Goal: Find specific page/section: Find specific page/section

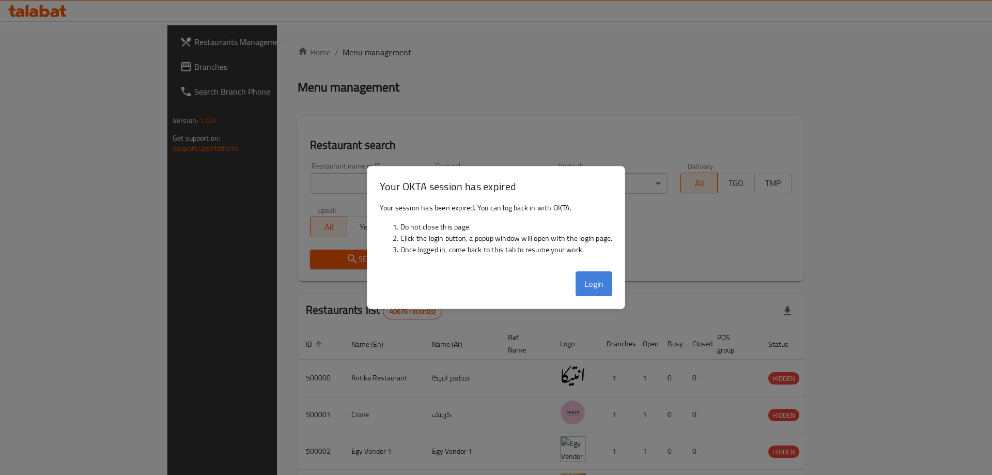
click at [592, 281] on button "Login" at bounding box center [593, 283] width 37 height 25
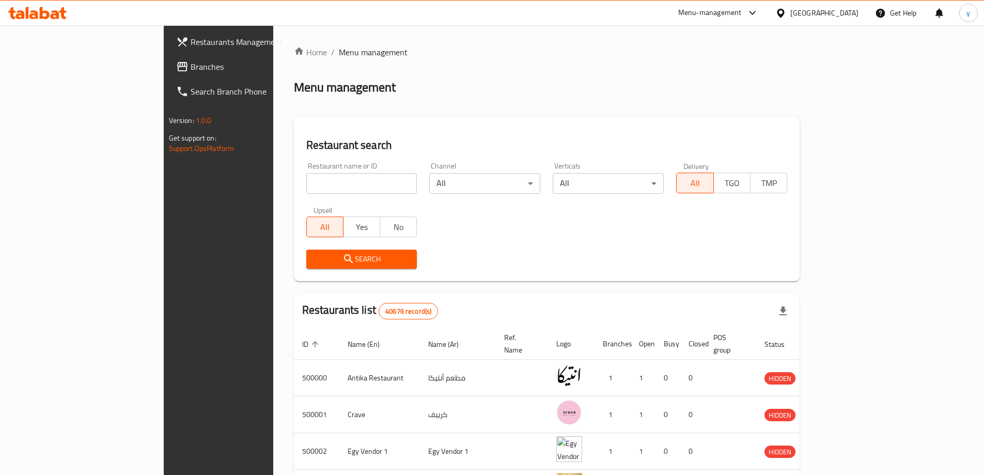
click at [843, 15] on div "Egypt" at bounding box center [824, 12] width 68 height 11
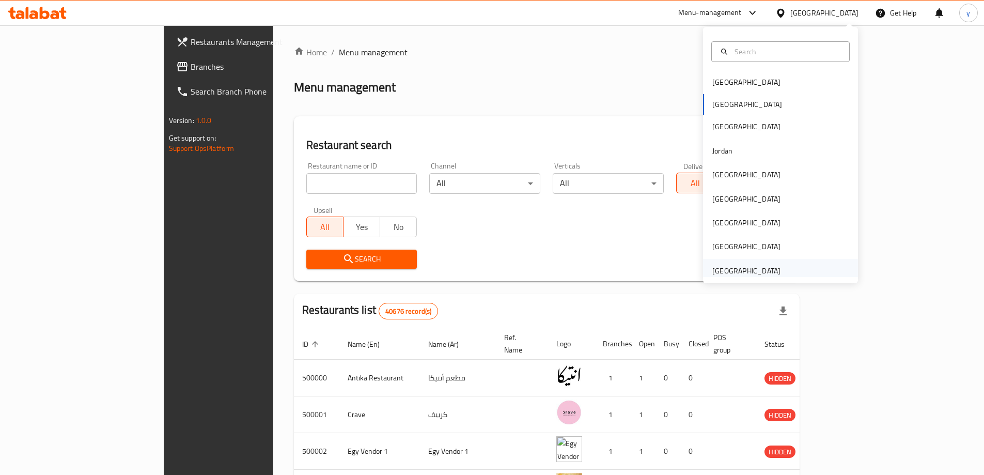
click at [742, 273] on div "[GEOGRAPHIC_DATA]" at bounding box center [746, 270] width 68 height 11
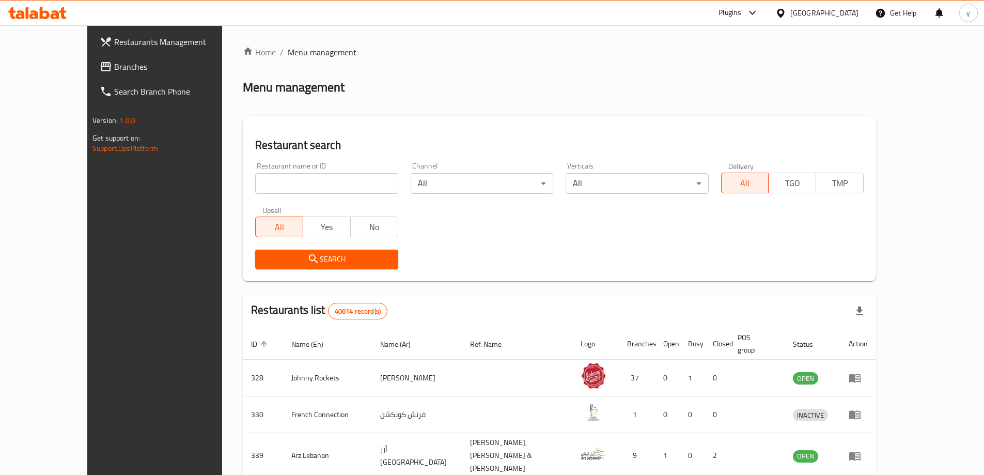
click at [114, 71] on span "Branches" at bounding box center [178, 66] width 129 height 12
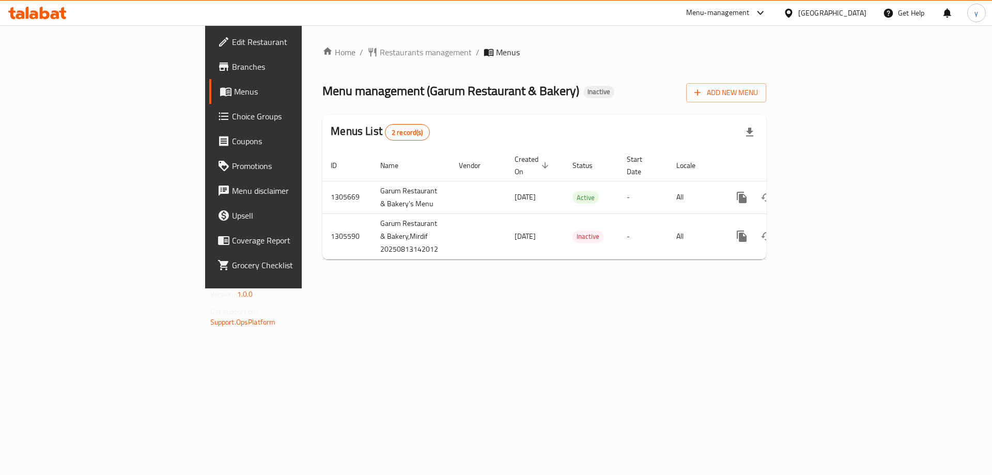
click at [232, 65] on span "Branches" at bounding box center [297, 66] width 131 height 12
